Goal: Task Accomplishment & Management: Use online tool/utility

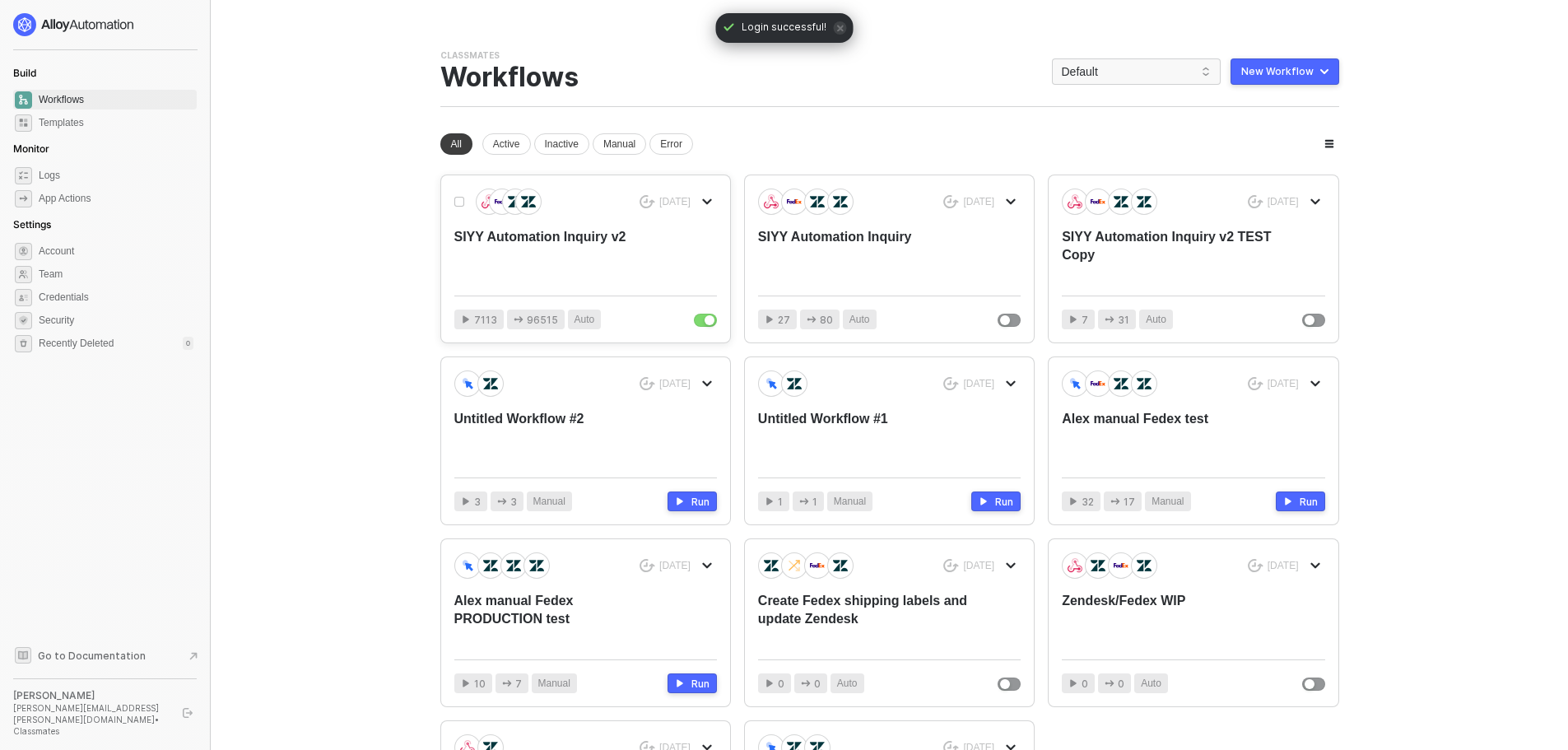
click at [564, 353] on div "5 days ago SIYY Automation Inquiry v2 7113 96515 Auto 4 months ago SIYY Automat…" at bounding box center [890, 533] width 899 height 715
click at [524, 232] on div "SIYY Automation Inquiry v2" at bounding box center [559, 255] width 210 height 55
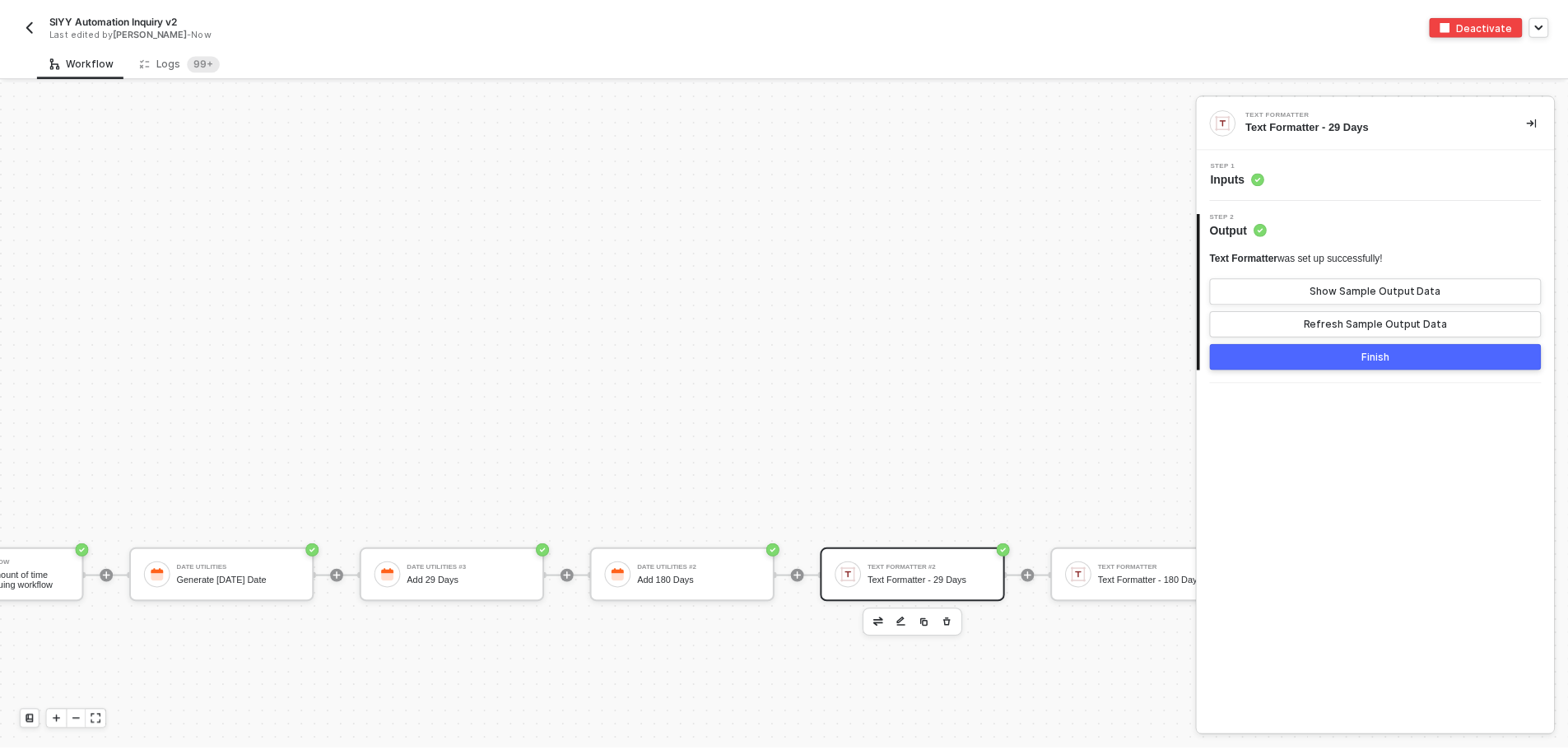
scroll to position [497, 0]
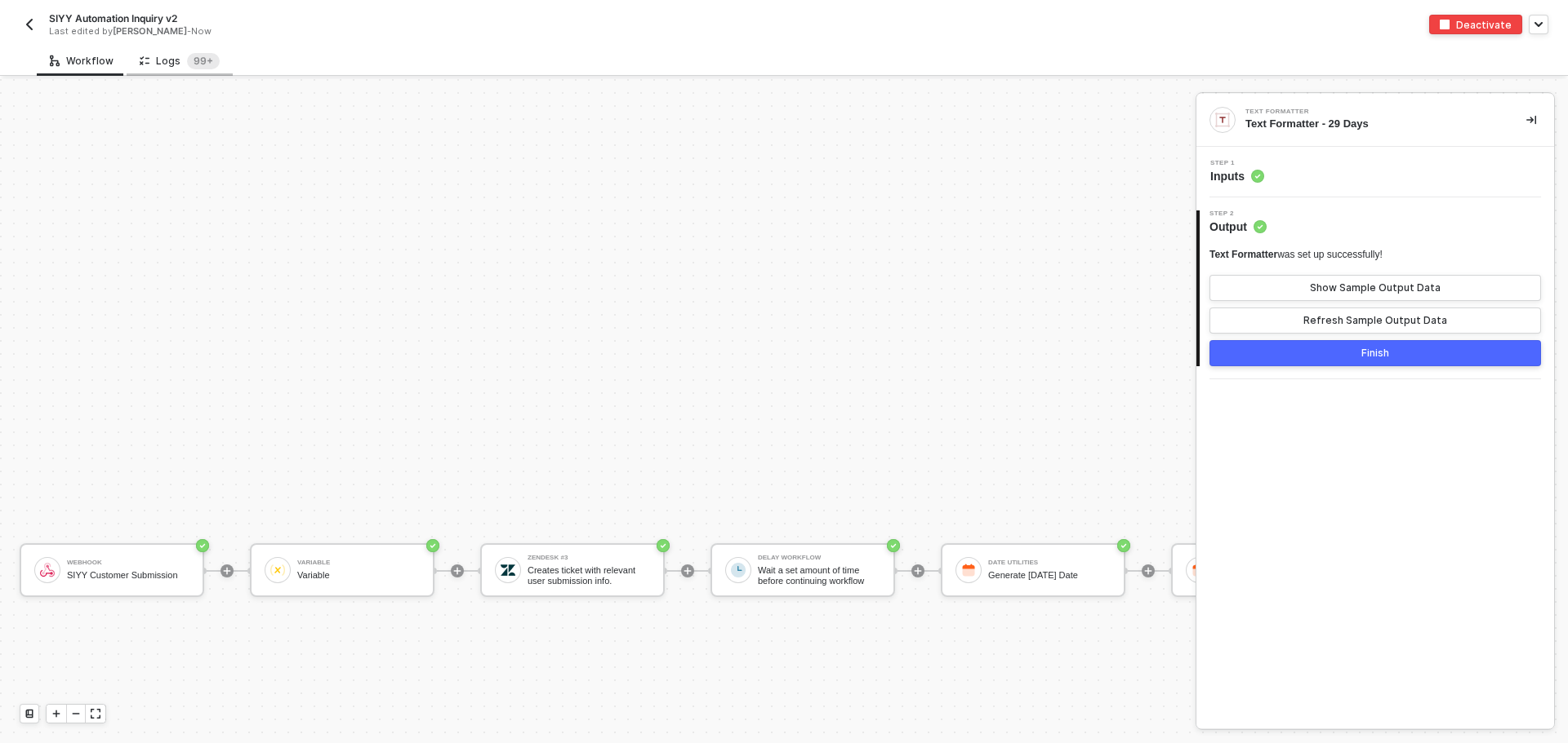
click at [170, 60] on div "Logs 99+" at bounding box center [180, 62] width 80 height 17
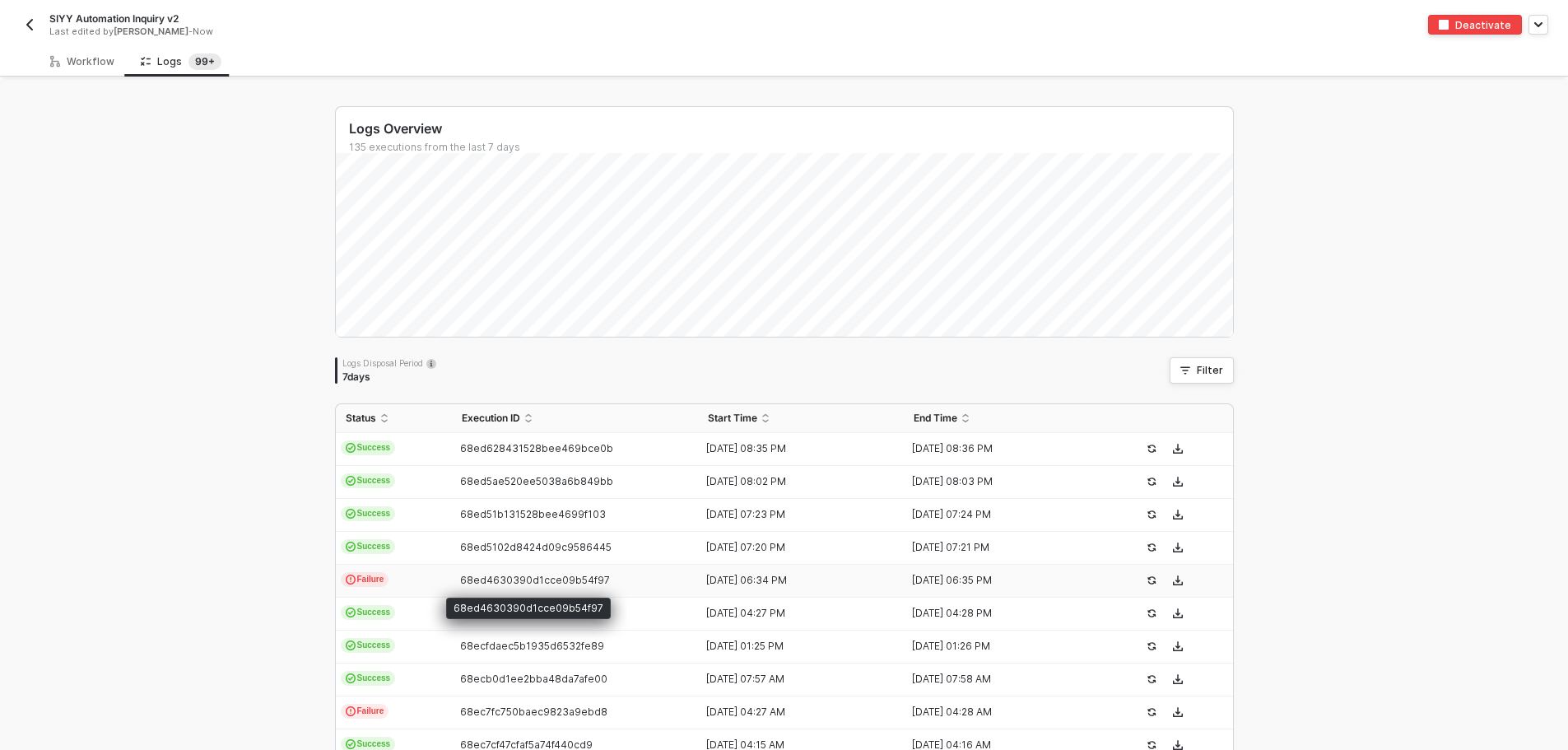
click at [468, 575] on span "68ed4630390d1cce09b54f97" at bounding box center [534, 580] width 150 height 12
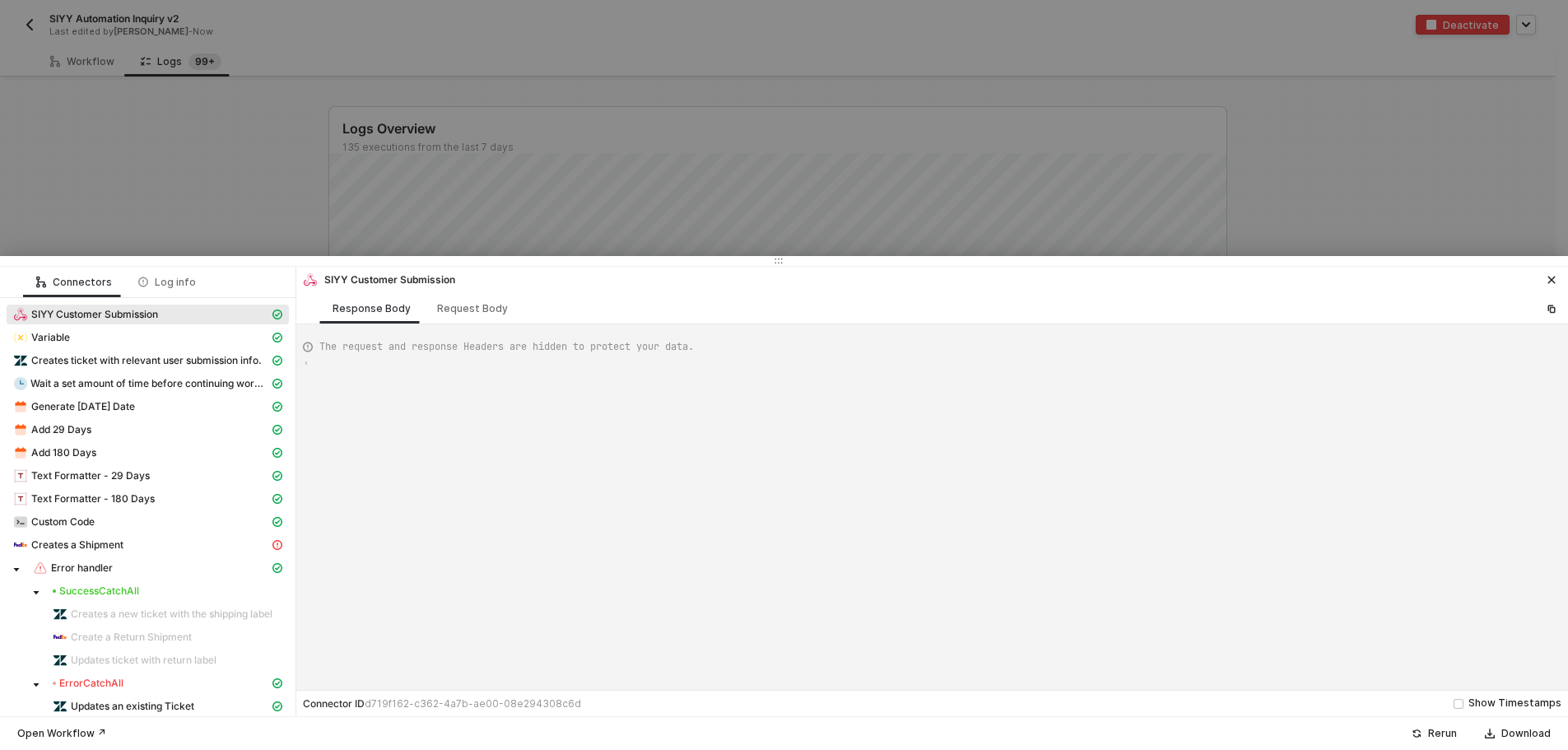
type textarea "{ "json": { "body": { "memberName": "Christopher John Dubois", "address": "10 C…"
